Goal: Contribute content: Contribute content

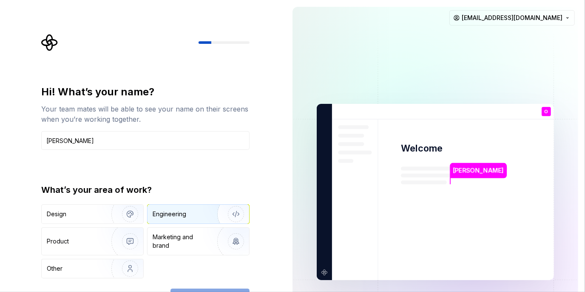
type input "[PERSON_NAME]"
click at [210, 217] on img "button" at bounding box center [230, 213] width 54 height 57
click at [207, 195] on div "What’s your area of work?" at bounding box center [145, 190] width 208 height 12
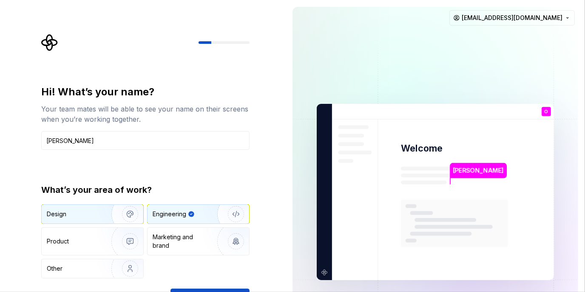
click at [115, 208] on img "button" at bounding box center [124, 213] width 54 height 57
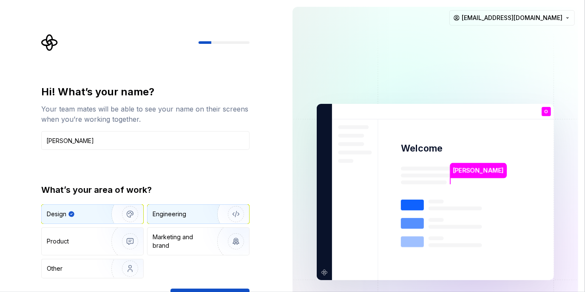
click at [191, 214] on div "Engineering" at bounding box center [187, 213] width 68 height 8
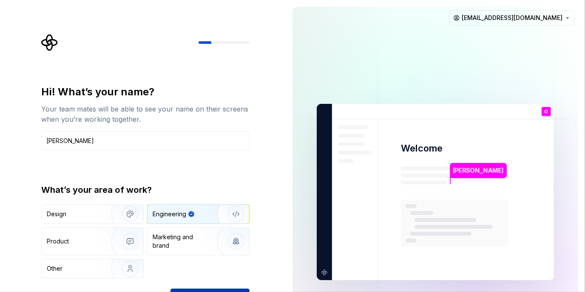
click at [200, 288] on button "Continue" at bounding box center [209, 297] width 79 height 19
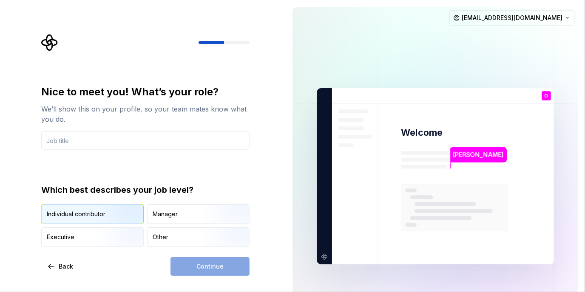
click at [137, 212] on img "button" at bounding box center [123, 224] width 54 height 57
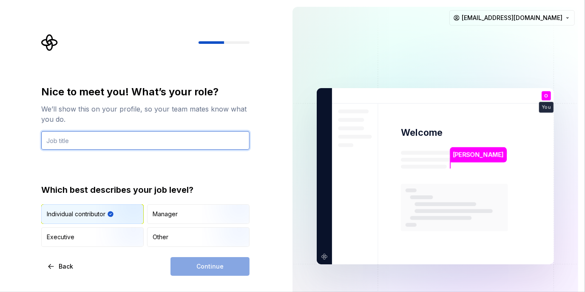
click at [172, 139] on input "text" at bounding box center [145, 140] width 208 height 19
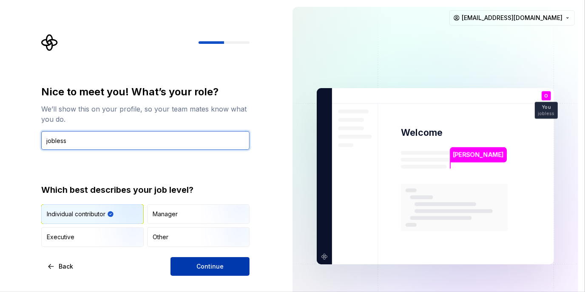
type input "jobless"
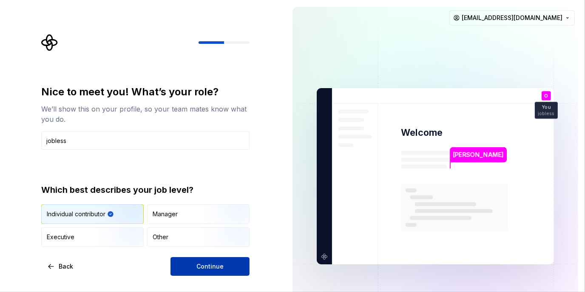
click at [195, 258] on button "Continue" at bounding box center [209, 266] width 79 height 19
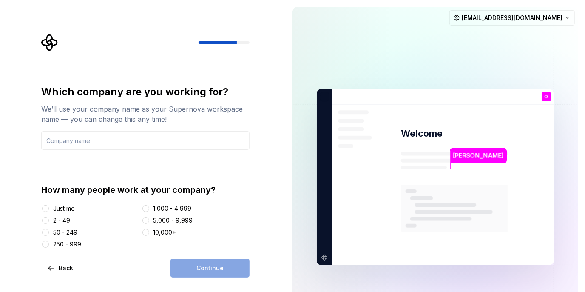
click at [63, 209] on div "Just me" at bounding box center [64, 208] width 22 height 8
click at [49, 209] on button "Just me" at bounding box center [45, 208] width 7 height 7
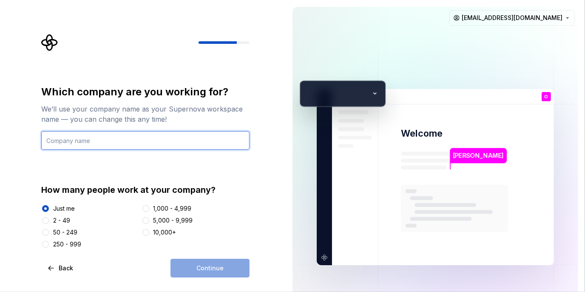
click at [159, 136] on input "text" at bounding box center [145, 140] width 208 height 19
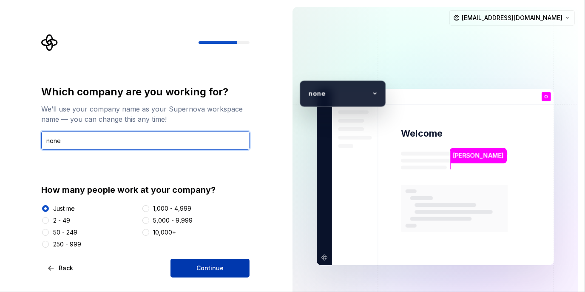
type input "none"
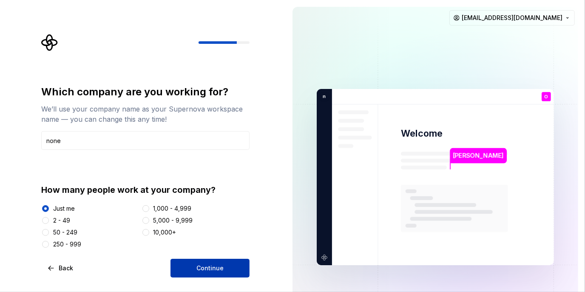
click at [215, 261] on button "Continue" at bounding box center [209, 267] width 79 height 19
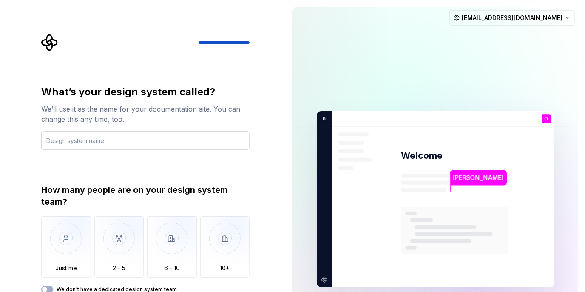
click at [147, 145] on input "text" at bounding box center [145, 140] width 208 height 19
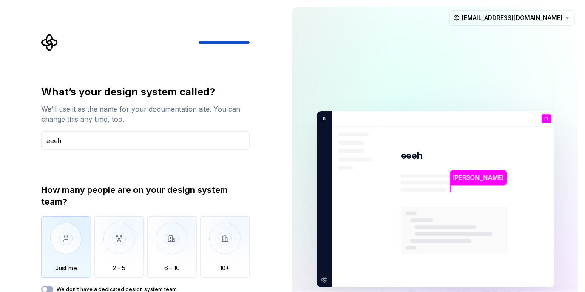
type input "eeeh"
click at [76, 245] on img "button" at bounding box center [66, 244] width 50 height 57
click at [95, 287] on label "We don't have a dedicated design system team" at bounding box center [117, 289] width 120 height 7
click at [53, 287] on button "We don't have a dedicated design system team" at bounding box center [47, 289] width 12 height 7
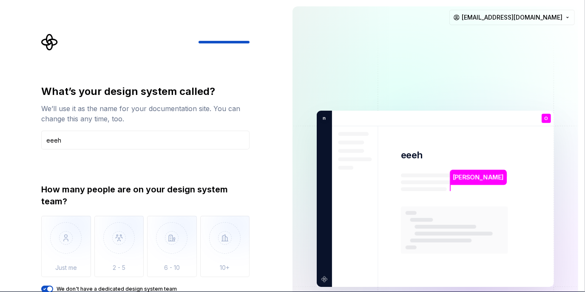
type button "on"
click at [41, 285] on button "We don't have a dedicated design system team" at bounding box center [47, 288] width 12 height 7
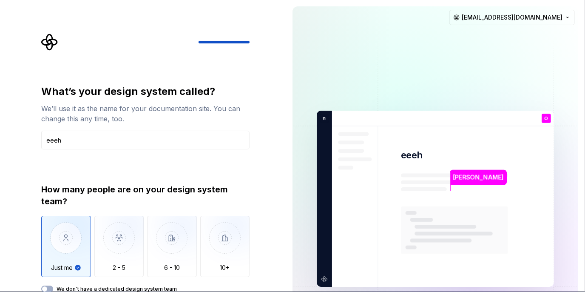
click at [41, 285] on button "We don't have a dedicated design system team" at bounding box center [47, 288] width 12 height 7
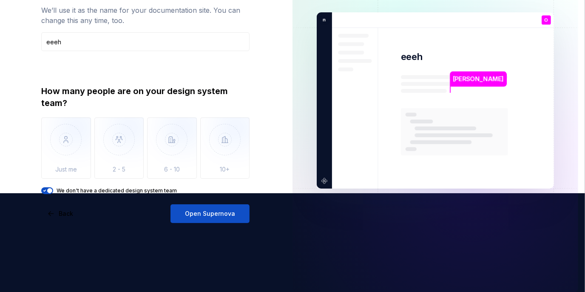
scroll to position [106, 0]
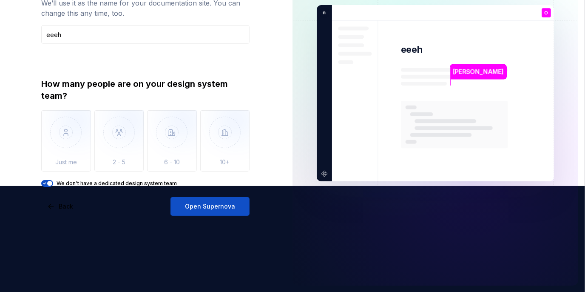
drag, startPoint x: 287, startPoint y: 136, endPoint x: 284, endPoint y: 146, distance: 9.8
click at [288, 136] on div "[PERSON_NAME] eeeh O You jobless T B +3 n one [PERSON_NAME] [PERSON_NAME] [EMAI…" at bounding box center [435, 93] width 299 height 398
click at [215, 204] on span "Open Supernova" at bounding box center [210, 206] width 50 height 8
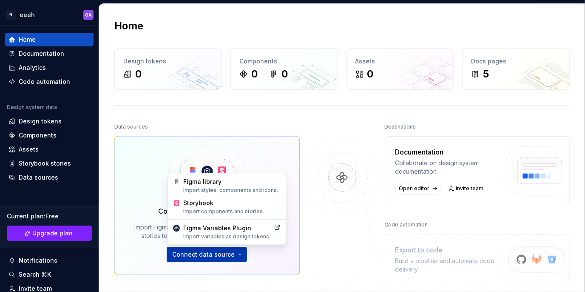
click at [234, 254] on html "N eeeh OA Home Documentation Analytics Code automation Design system data Desig…" at bounding box center [292, 146] width 585 height 292
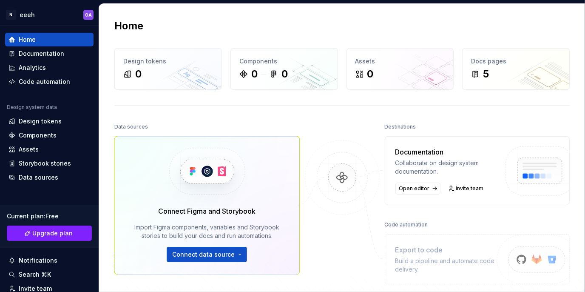
click at [317, 232] on html "N eeeh OA Home Documentation Analytics Code automation Design system data Desig…" at bounding box center [292, 146] width 585 height 292
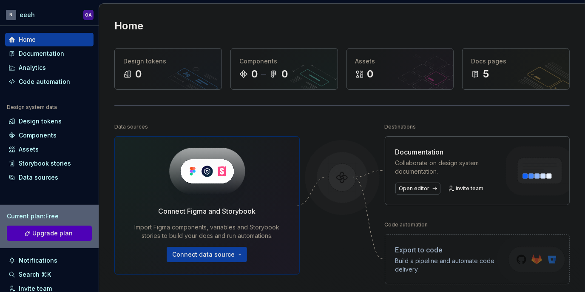
click at [340, 25] on div "Home" at bounding box center [341, 26] width 455 height 14
click at [47, 53] on div "Documentation" at bounding box center [41, 53] width 45 height 8
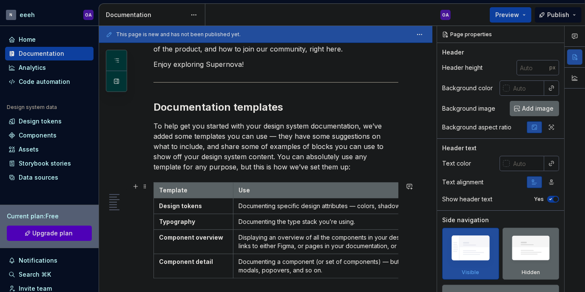
scroll to position [139, 0]
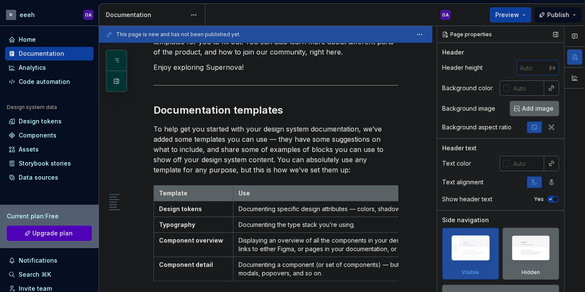
click at [523, 72] on input "number" at bounding box center [532, 67] width 33 height 15
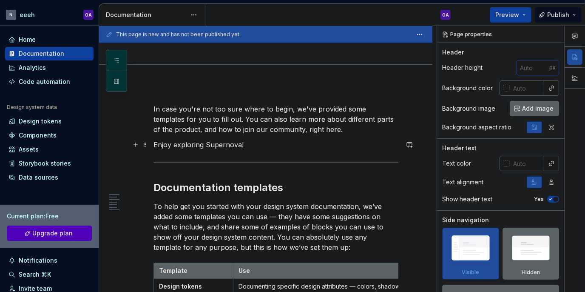
scroll to position [0, 0]
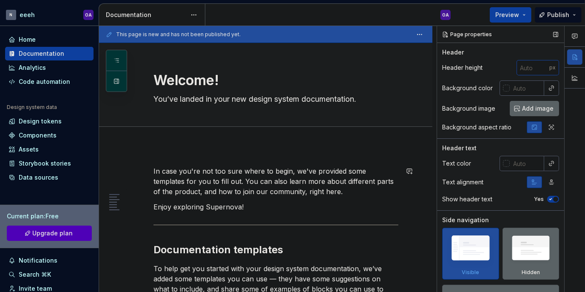
type textarea "*"
click at [538, 65] on input "1" at bounding box center [532, 67] width 33 height 15
click at [538, 65] on input "2" at bounding box center [532, 67] width 33 height 15
click at [538, 65] on input "3" at bounding box center [532, 67] width 33 height 15
click at [538, 65] on input "4" at bounding box center [532, 67] width 33 height 15
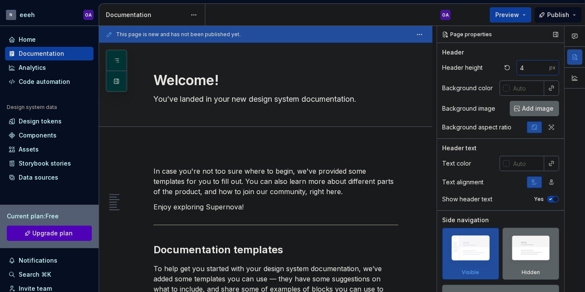
click at [538, 68] on input "4" at bounding box center [532, 67] width 33 height 15
click at [541, 63] on input "5" at bounding box center [532, 67] width 33 height 15
click at [541, 63] on input "6" at bounding box center [532, 67] width 33 height 15
click at [541, 63] on input "7" at bounding box center [532, 67] width 33 height 15
click at [541, 63] on input "8" at bounding box center [532, 67] width 33 height 15
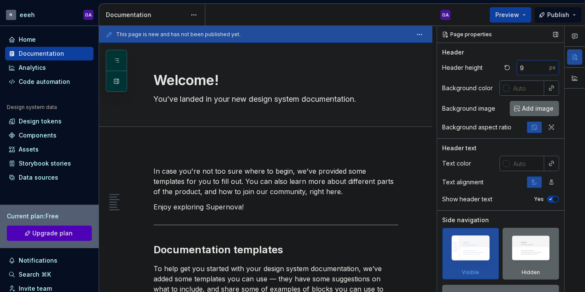
click at [541, 63] on input "9" at bounding box center [532, 67] width 33 height 15
click at [541, 63] on input "10" at bounding box center [532, 67] width 33 height 15
type input "10"
drag, startPoint x: 541, startPoint y: 63, endPoint x: 424, endPoint y: 152, distance: 146.8
click at [516, 75] on input "10" at bounding box center [532, 67] width 33 height 15
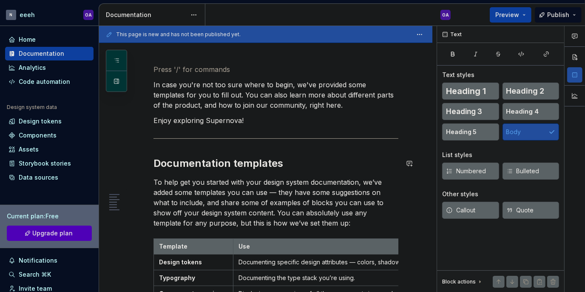
scroll to position [84, 0]
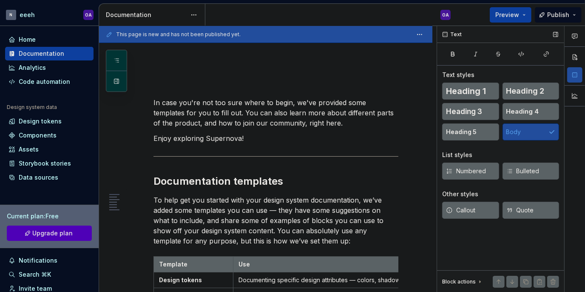
click at [469, 93] on span "Heading 1" at bounding box center [466, 91] width 40 height 8
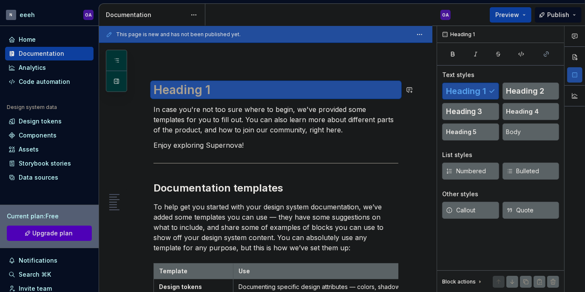
scroll to position [0, 0]
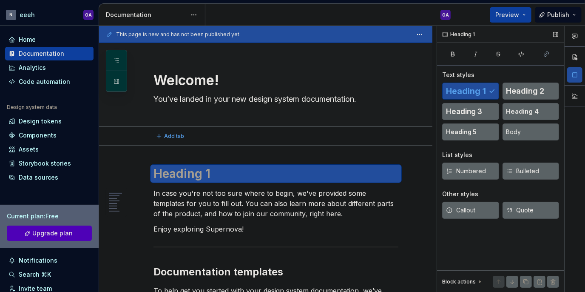
type textarea "*"
click at [580, 54] on button "button" at bounding box center [574, 56] width 15 height 15
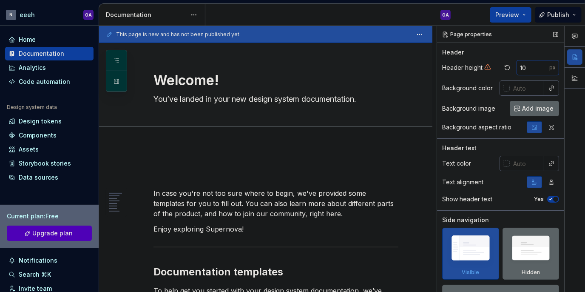
click at [530, 68] on input "10" at bounding box center [532, 67] width 33 height 15
click at [539, 64] on input "30" at bounding box center [532, 67] width 33 height 15
click at [539, 64] on input "55" at bounding box center [532, 67] width 33 height 15
click at [539, 64] on input "73" at bounding box center [532, 67] width 33 height 15
type input "74"
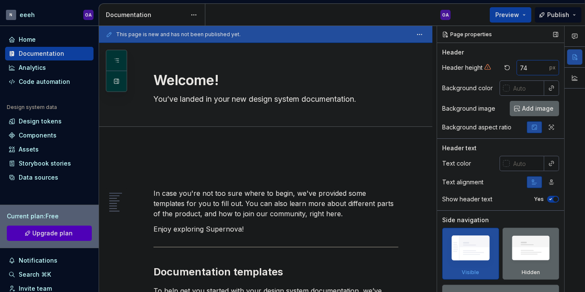
click at [539, 64] on input "74" at bounding box center [532, 67] width 33 height 15
click at [509, 60] on div "74 px" at bounding box center [530, 67] width 58 height 15
click at [359, 85] on textarea "Welcome!" at bounding box center [274, 80] width 245 height 20
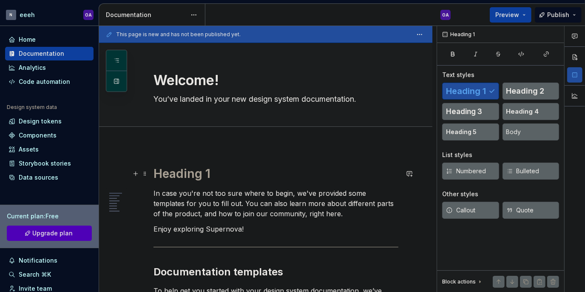
click at [194, 178] on h1 at bounding box center [275, 173] width 245 height 15
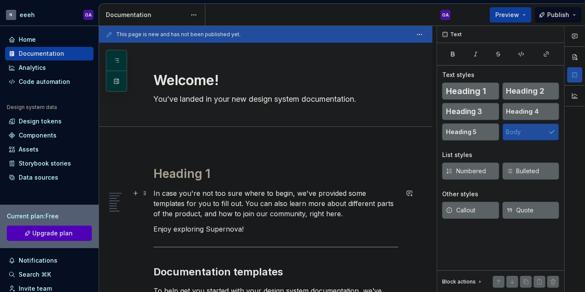
click at [221, 210] on p "In case you're not too sure where to begin, we've provided some templates for y…" at bounding box center [275, 203] width 245 height 31
click at [203, 90] on textarea "Welcome!" at bounding box center [274, 80] width 245 height 20
type textarea "*"
drag, startPoint x: 580, startPoint y: 48, endPoint x: 575, endPoint y: 55, distance: 8.5
click at [575, 55] on div at bounding box center [574, 67] width 20 height 83
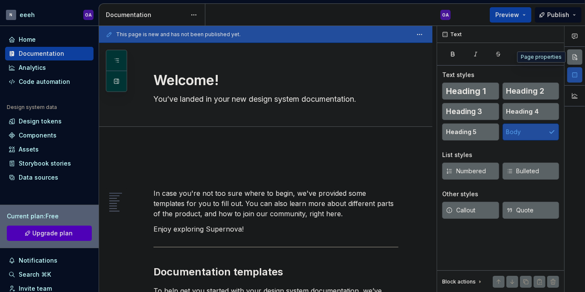
click at [575, 55] on button "button" at bounding box center [574, 56] width 15 height 15
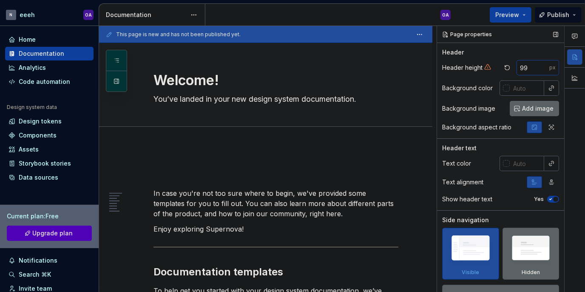
click at [538, 66] on input "99" at bounding box center [532, 67] width 33 height 15
click at [538, 66] on input "100" at bounding box center [532, 67] width 33 height 15
click at [538, 66] on input "101" at bounding box center [532, 67] width 33 height 15
click at [538, 66] on input "111" at bounding box center [532, 67] width 33 height 15
type input "137"
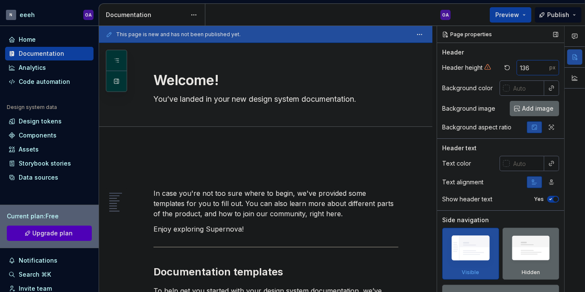
click at [538, 66] on input "137" at bounding box center [532, 67] width 33 height 15
click at [355, 106] on div "Welcome! You’ve landed in your new design system documentation." at bounding box center [275, 84] width 245 height 83
type textarea "*"
drag, startPoint x: 526, startPoint y: 68, endPoint x: 517, endPoint y: 68, distance: 8.9
click at [517, 68] on input "137" at bounding box center [532, 67] width 33 height 15
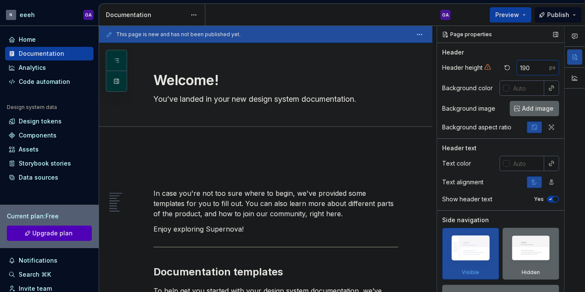
type input "190"
click at [507, 34] on div "Page properties" at bounding box center [500, 34] width 127 height 17
click at [516, 90] on input "text" at bounding box center [526, 87] width 34 height 15
click at [504, 85] on div at bounding box center [506, 88] width 7 height 7
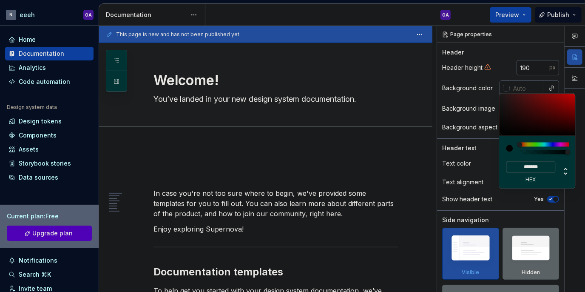
type textarea "*"
type input "#A85D5D"
type input "*******"
type textarea "*"
type input "#A85555"
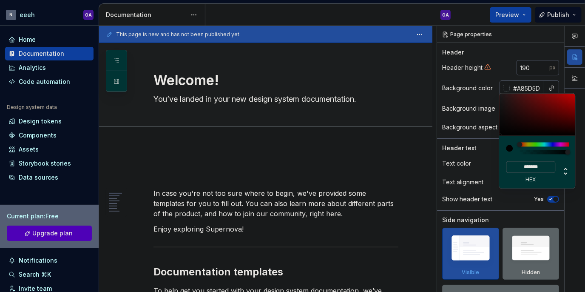
type input "*******"
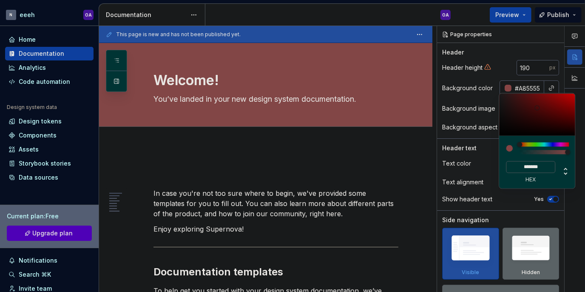
type input "#BF2929"
type input "*******"
drag, startPoint x: 533, startPoint y: 108, endPoint x: 572, endPoint y: 102, distance: 39.5
click at [572, 102] on div at bounding box center [537, 114] width 76 height 42
type input "#C71414"
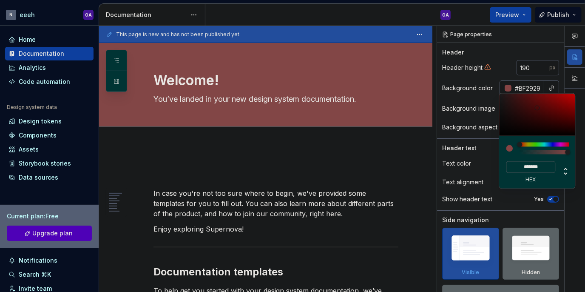
type input "*******"
type input "#C90808"
type input "*******"
type textarea "*"
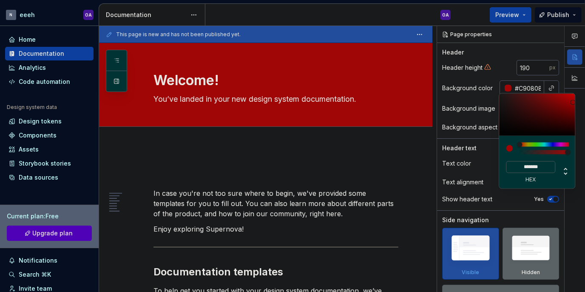
type input "#C90909"
type input "*******"
type input "#C70A0A"
type input "*******"
type input "#BA1010"
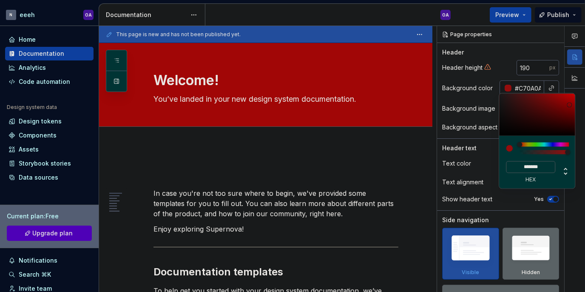
type input "*******"
type input "#A51A1A"
type input "*******"
type input "#932626"
type input "*******"
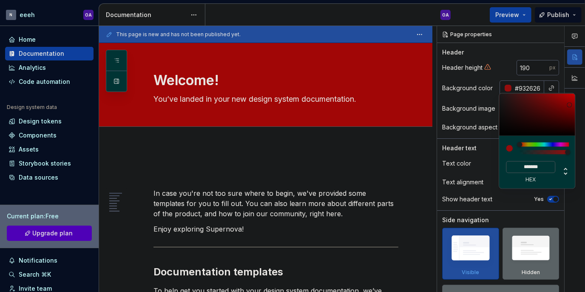
type input "#932E2E"
type input "*******"
type input "#933131"
type input "*******"
type input "#993E3E"
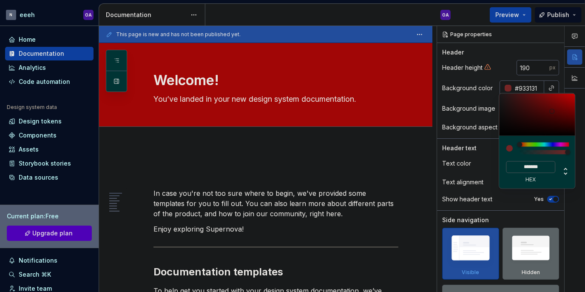
type input "*******"
type input "#B75D5D"
type input "*******"
type input "#BF6767"
type input "*******"
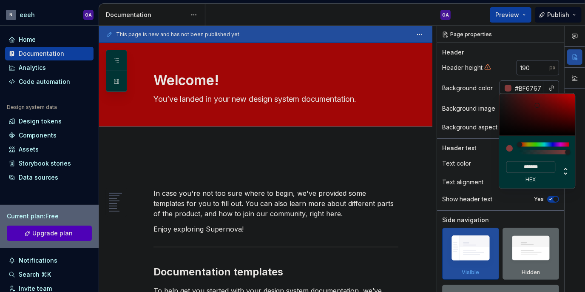
type input "#C77575"
type input "*******"
type input "#CF8787"
type input "*******"
type input "#D19090"
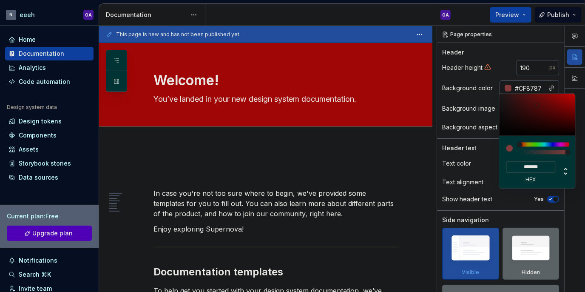
type input "*******"
type textarea "*"
type input "#E1C2C2"
type input "*******"
type input "#EEEAEA"
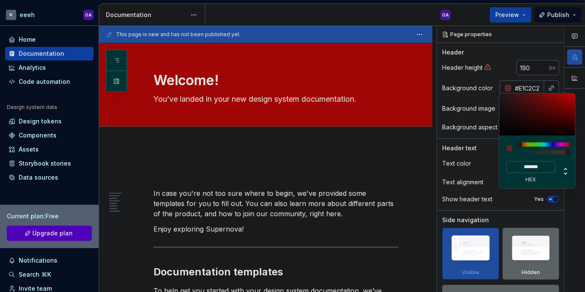
type input "*******"
type input "#F5F5F5"
type input "*******"
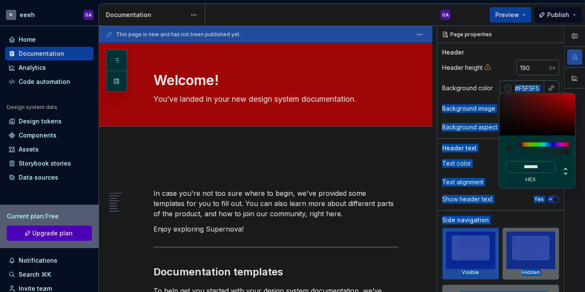
drag, startPoint x: 572, startPoint y: 102, endPoint x: 497, endPoint y: 95, distance: 76.0
click at [497, 95] on body "N eeeh OA Home Documentation Analytics Code automation Design system data Desig…" at bounding box center [292, 146] width 585 height 292
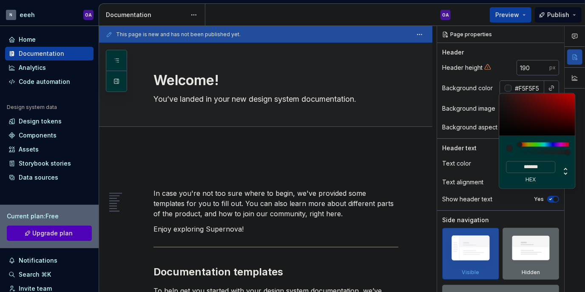
click at [394, 116] on html "N eeeh OA Home Documentation Analytics Code automation Design system data Desig…" at bounding box center [292, 146] width 585 height 292
click at [401, 117] on html "N eeeh OA Home Documentation Analytics Code automation Design system data Desig…" at bounding box center [292, 146] width 585 height 292
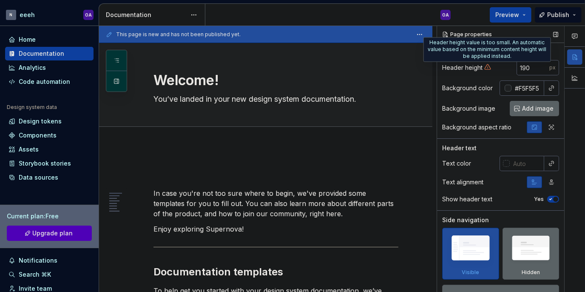
click at [488, 67] on icon at bounding box center [487, 66] width 7 height 7
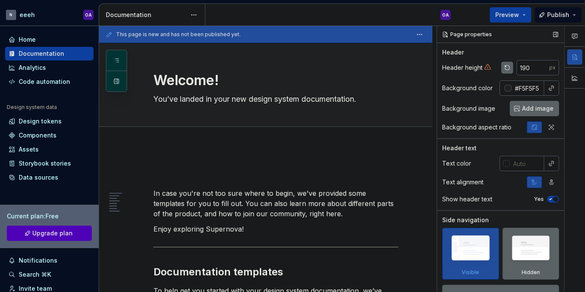
click at [503, 66] on button "button" at bounding box center [507, 68] width 12 height 12
type textarea "*"
click at [521, 66] on input "number" at bounding box center [532, 67] width 33 height 15
click at [476, 64] on div "Header height" at bounding box center [462, 67] width 40 height 8
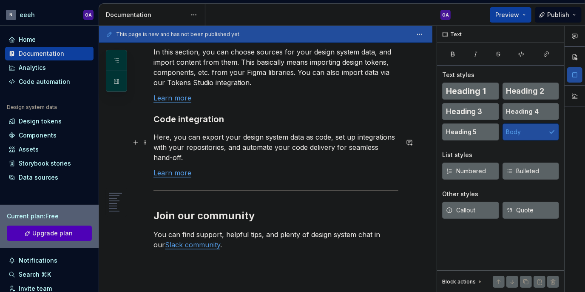
click at [247, 160] on p "Here, you can export your design system data as code, set up integrations with …" at bounding box center [275, 147] width 245 height 31
click at [38, 133] on div "Components" at bounding box center [38, 135] width 38 height 8
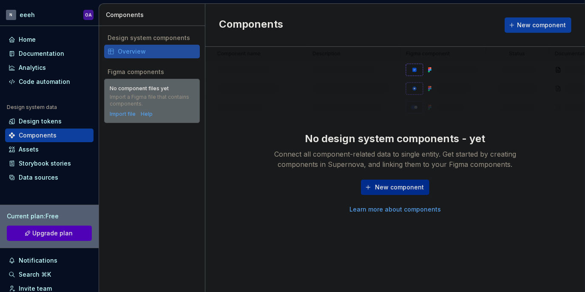
click at [374, 190] on button "New component" at bounding box center [395, 186] width 68 height 15
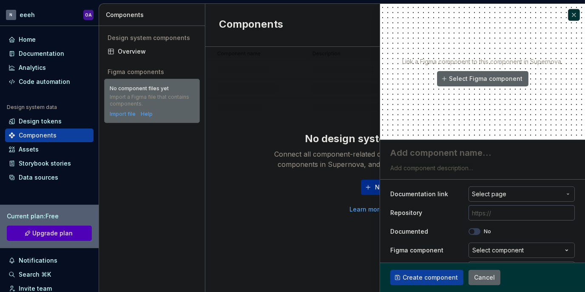
type textarea "*"
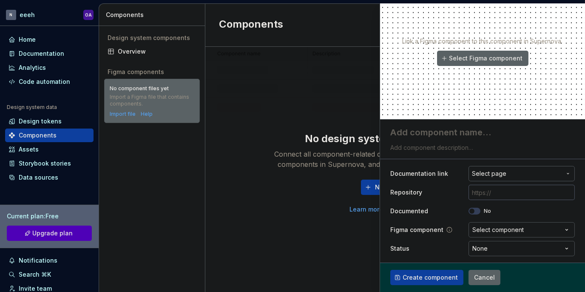
click at [507, 226] on div "Select component" at bounding box center [497, 229] width 51 height 8
click at [302, 129] on html "**********" at bounding box center [292, 146] width 585 height 292
